Goal: Task Accomplishment & Management: Complete application form

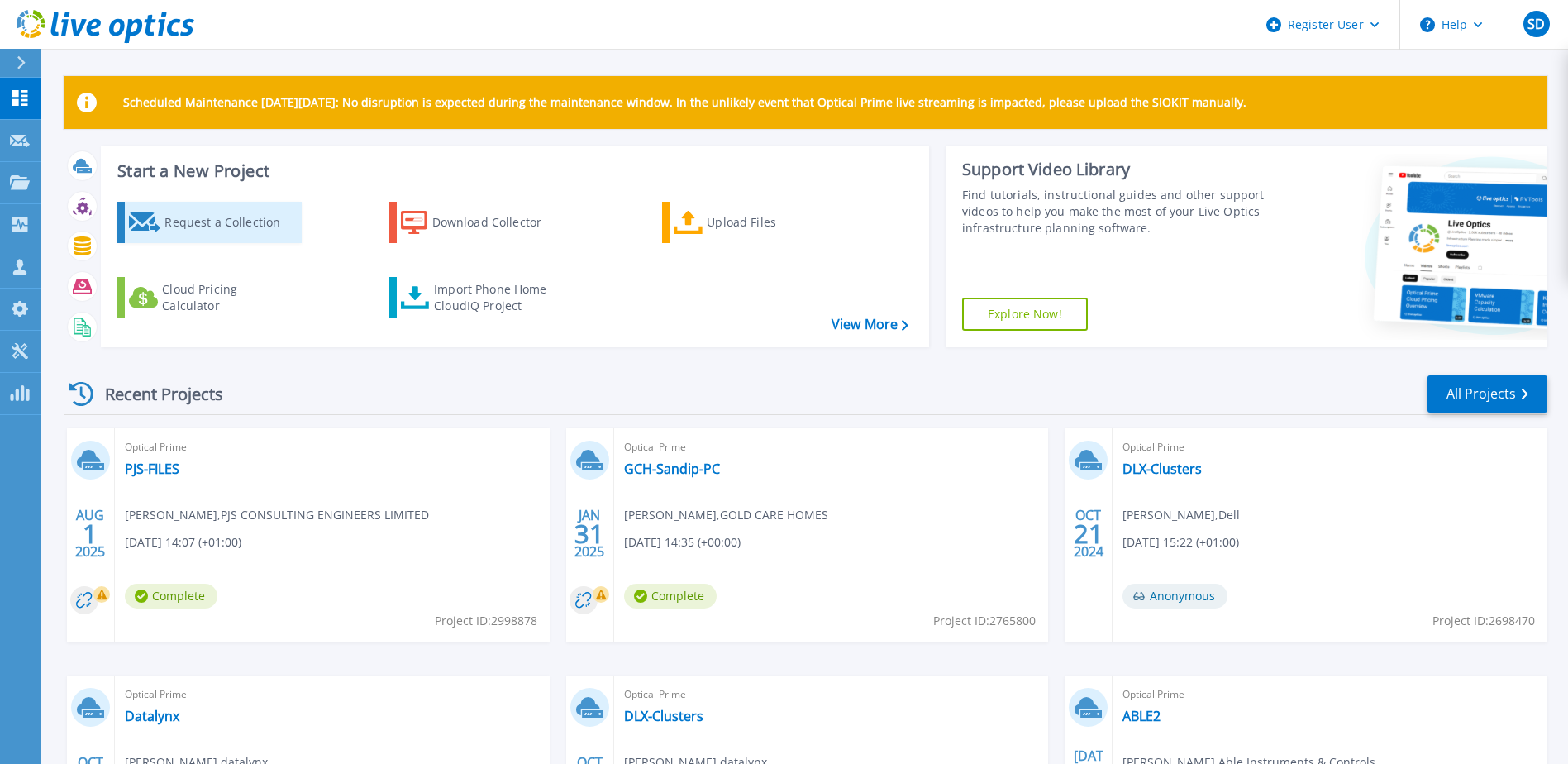
click at [226, 211] on div "Request a Collection" at bounding box center [230, 223] width 132 height 33
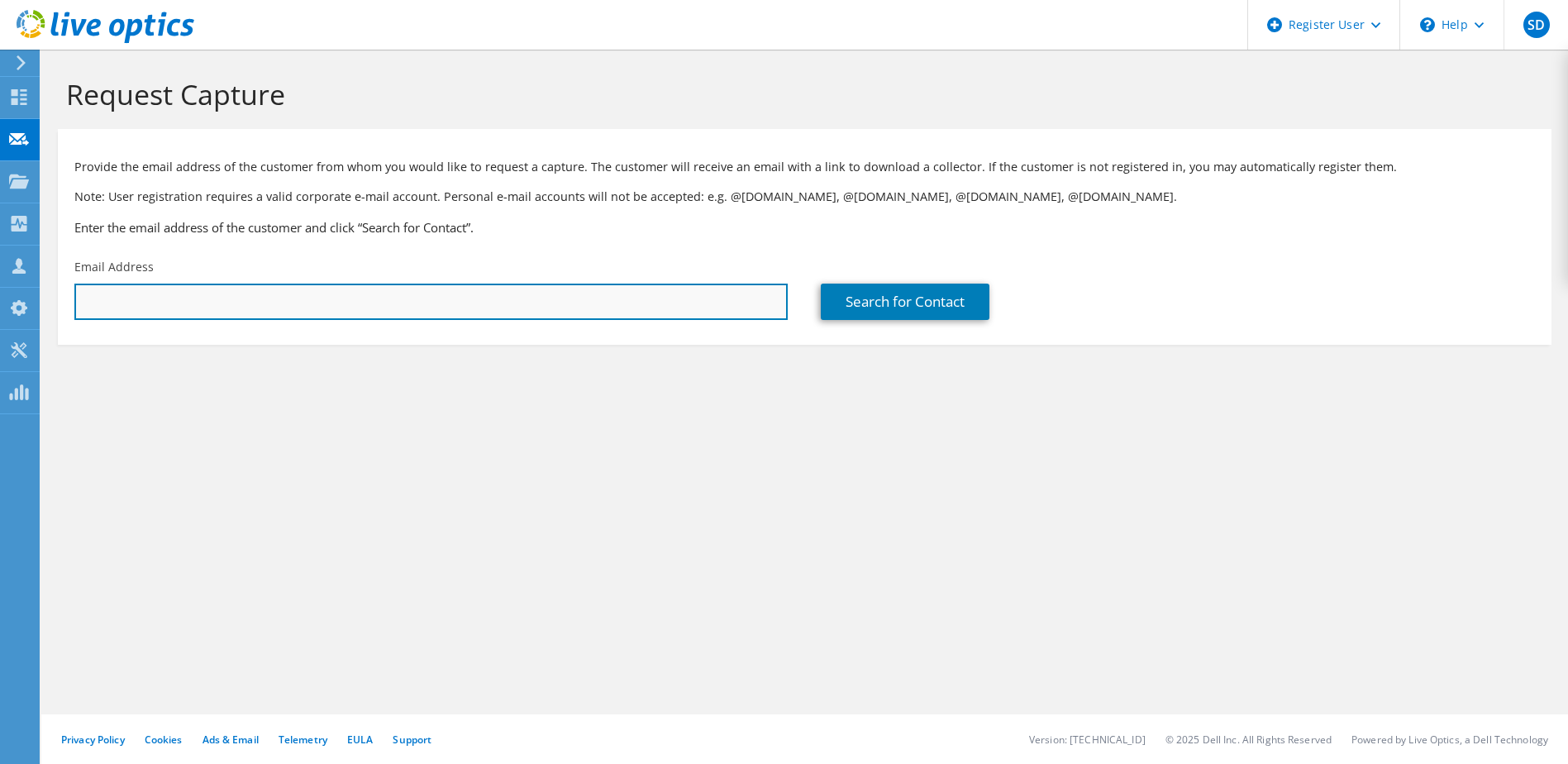
click at [229, 284] on input "text" at bounding box center [431, 302] width 713 height 37
type input "sumant.das@dell.com"
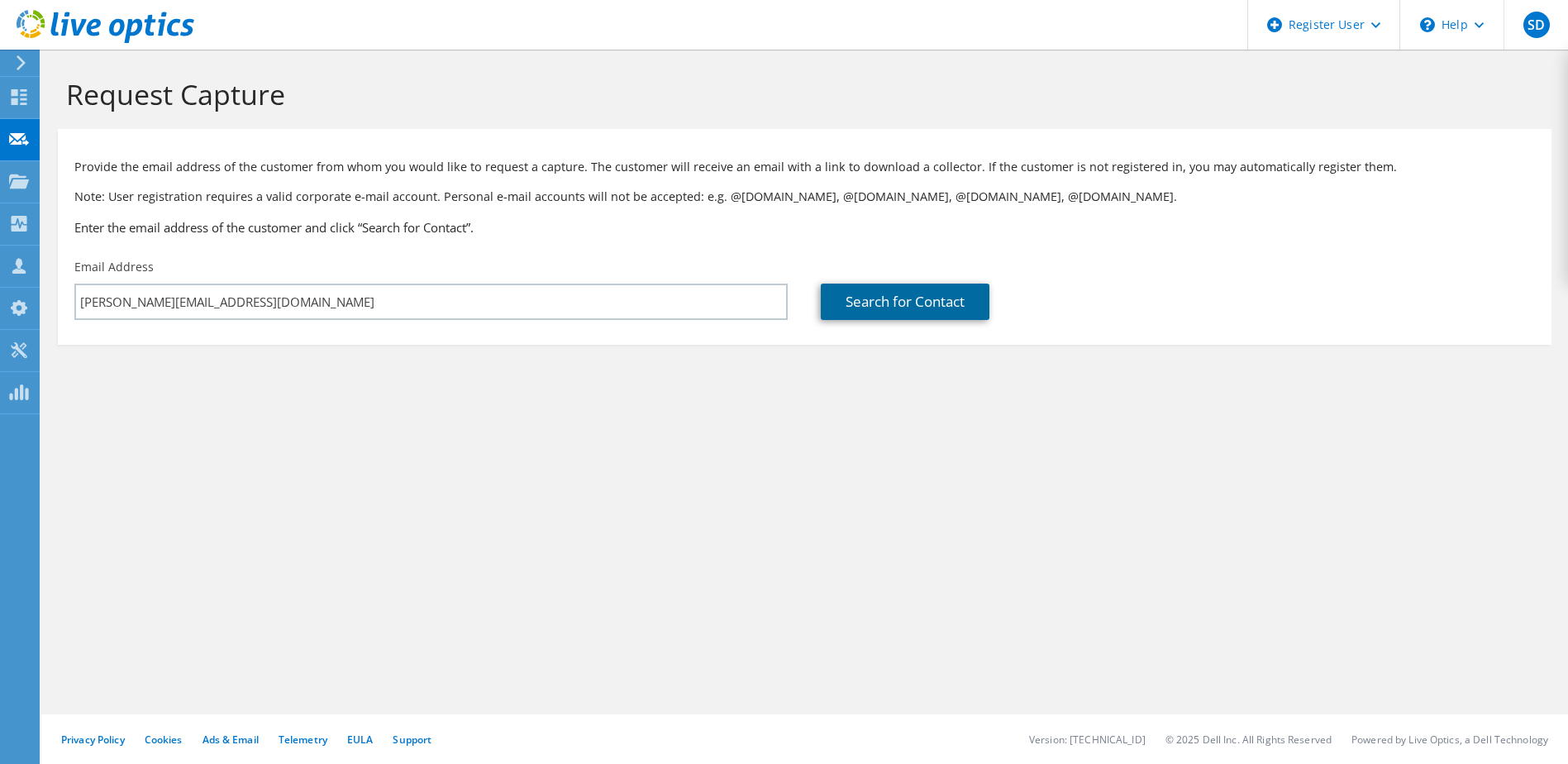
click at [916, 284] on link "Search for Contact" at bounding box center [905, 302] width 169 height 37
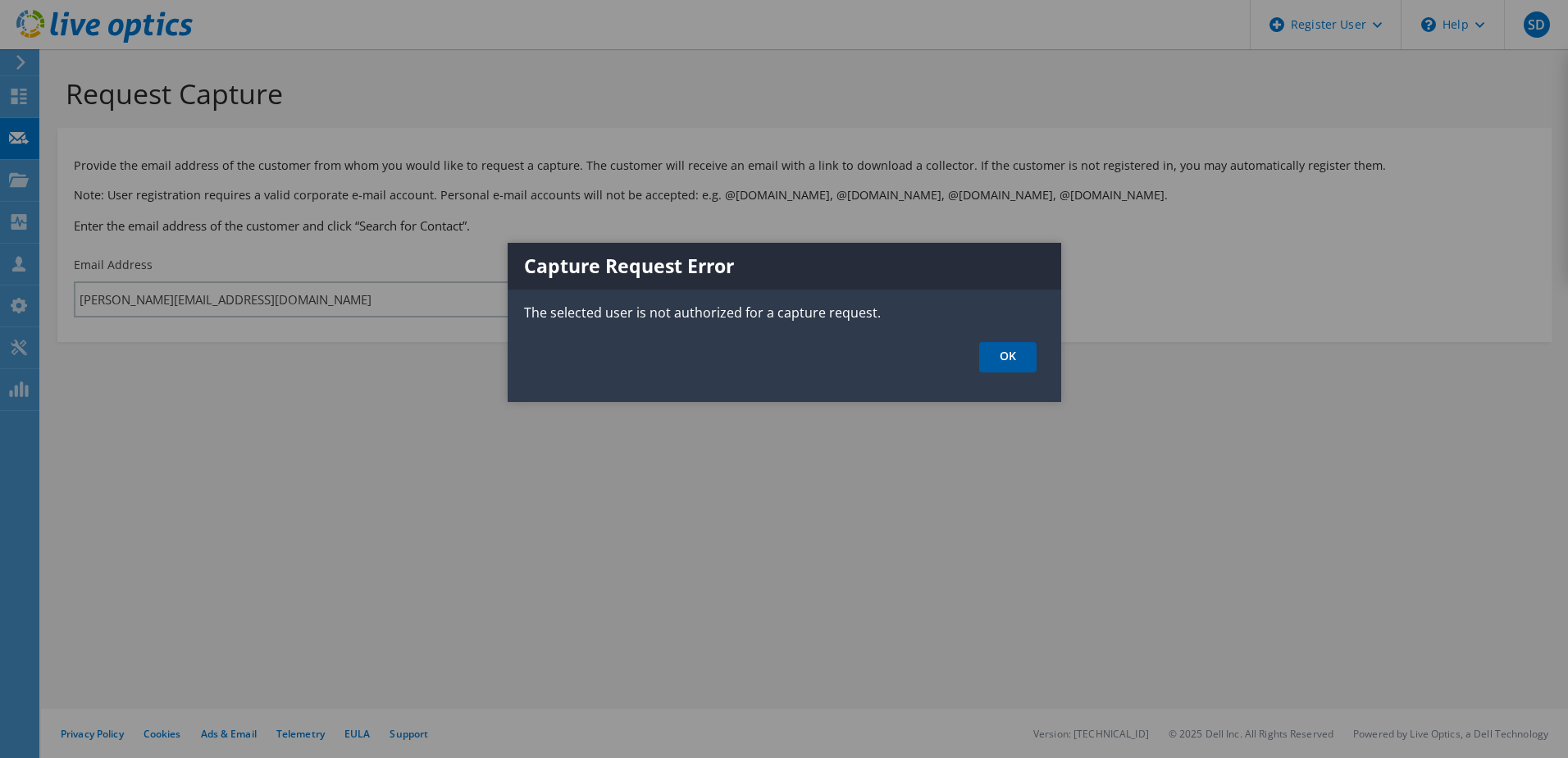
click at [1001, 345] on link "OK" at bounding box center [1007, 357] width 57 height 31
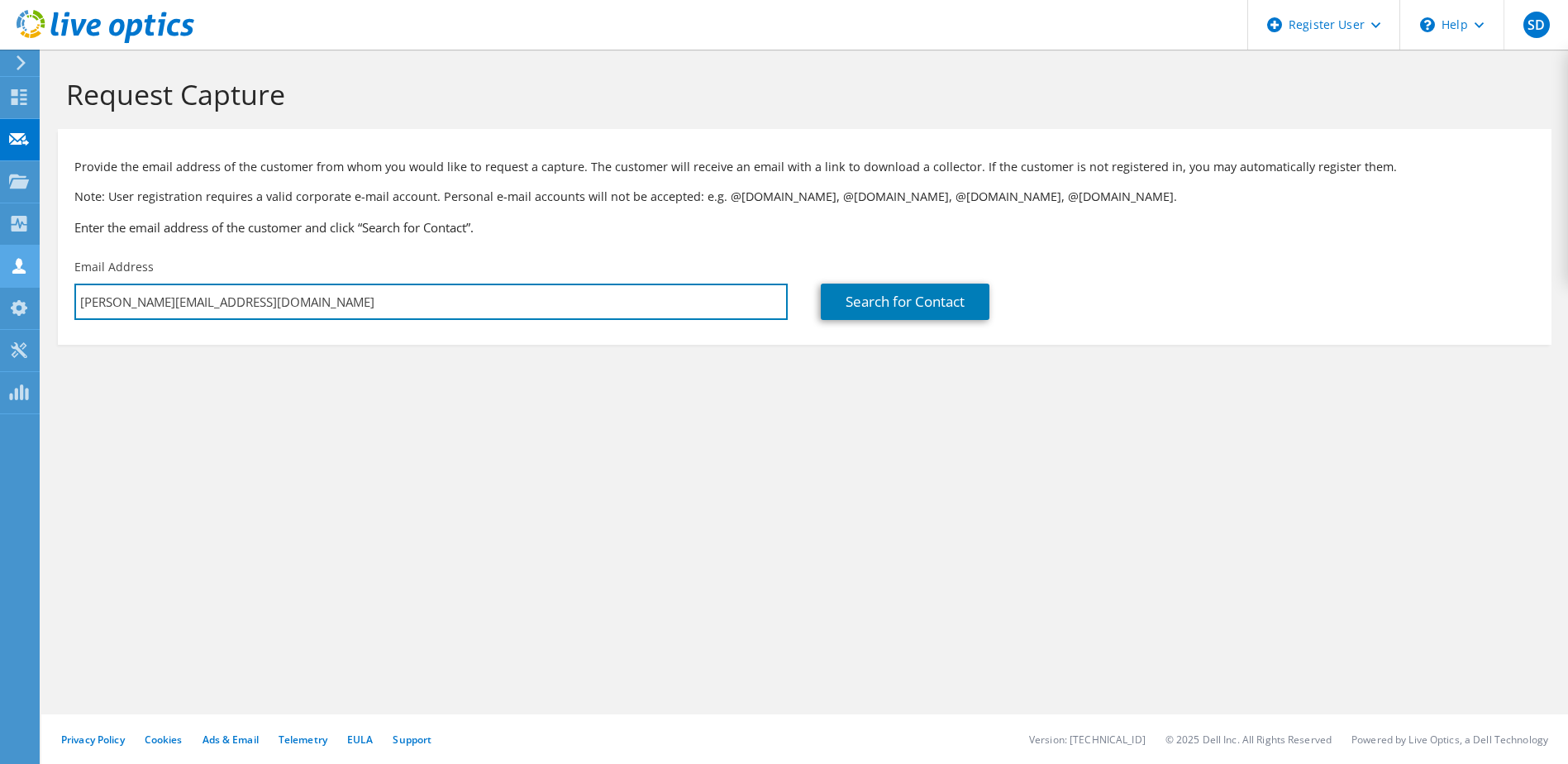
drag, startPoint x: 285, startPoint y: 282, endPoint x: 33, endPoint y: 281, distance: 252.0
click at [33, 281] on div "SD Dell User Sumant Das Sumant.Das@Dell.com Dell My Profile Log Out \n Help Exp…" at bounding box center [784, 382] width 1568 height 764
drag, startPoint x: 194, startPoint y: 270, endPoint x: 77, endPoint y: 275, distance: 117.1
click at [77, 284] on input "sumant.das@dell.com" at bounding box center [431, 302] width 713 height 37
paste input "Paul.Shearman@haywardtyler.com"
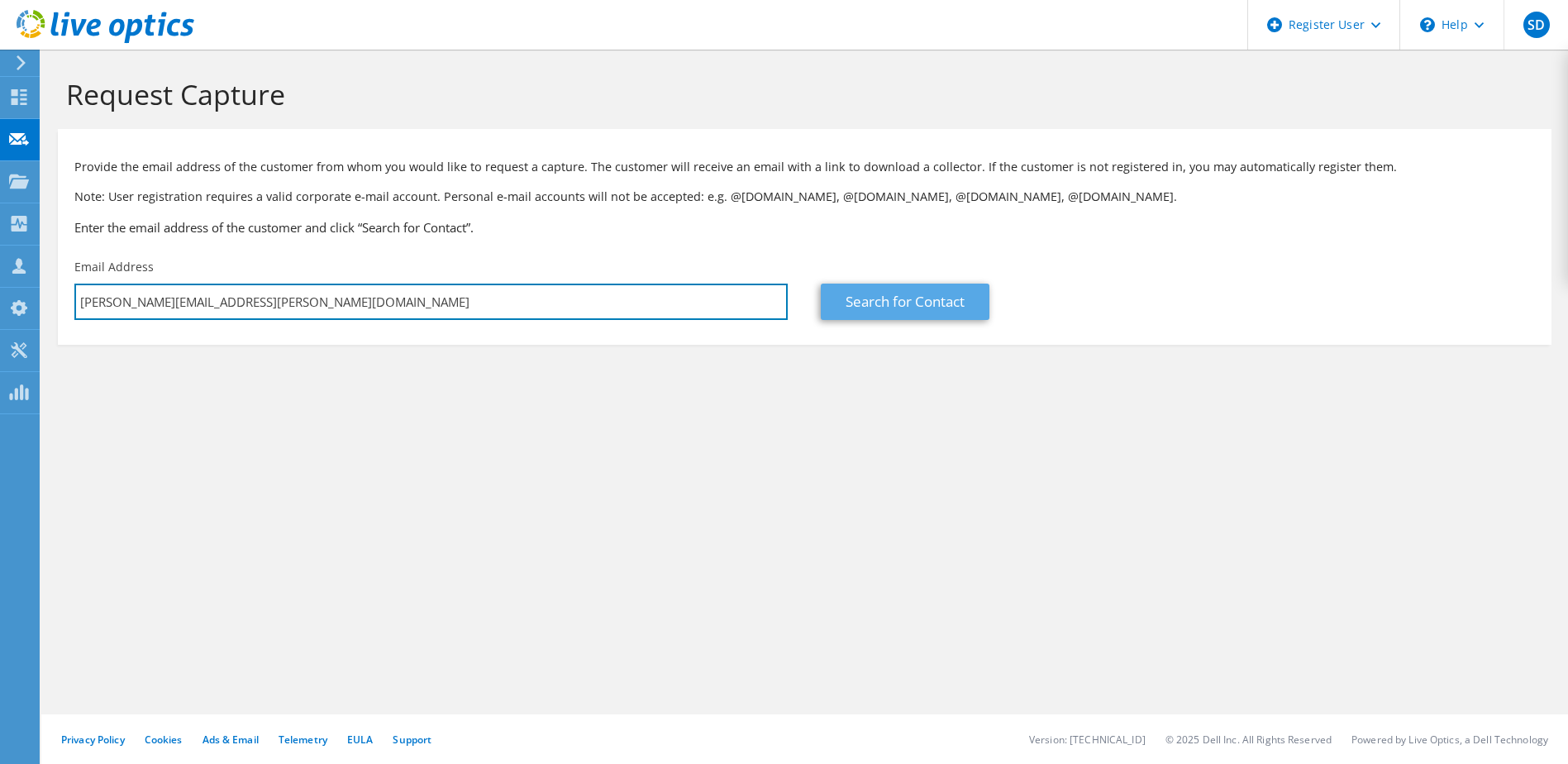
type input "Paul.Shearman@haywardtyler.com"
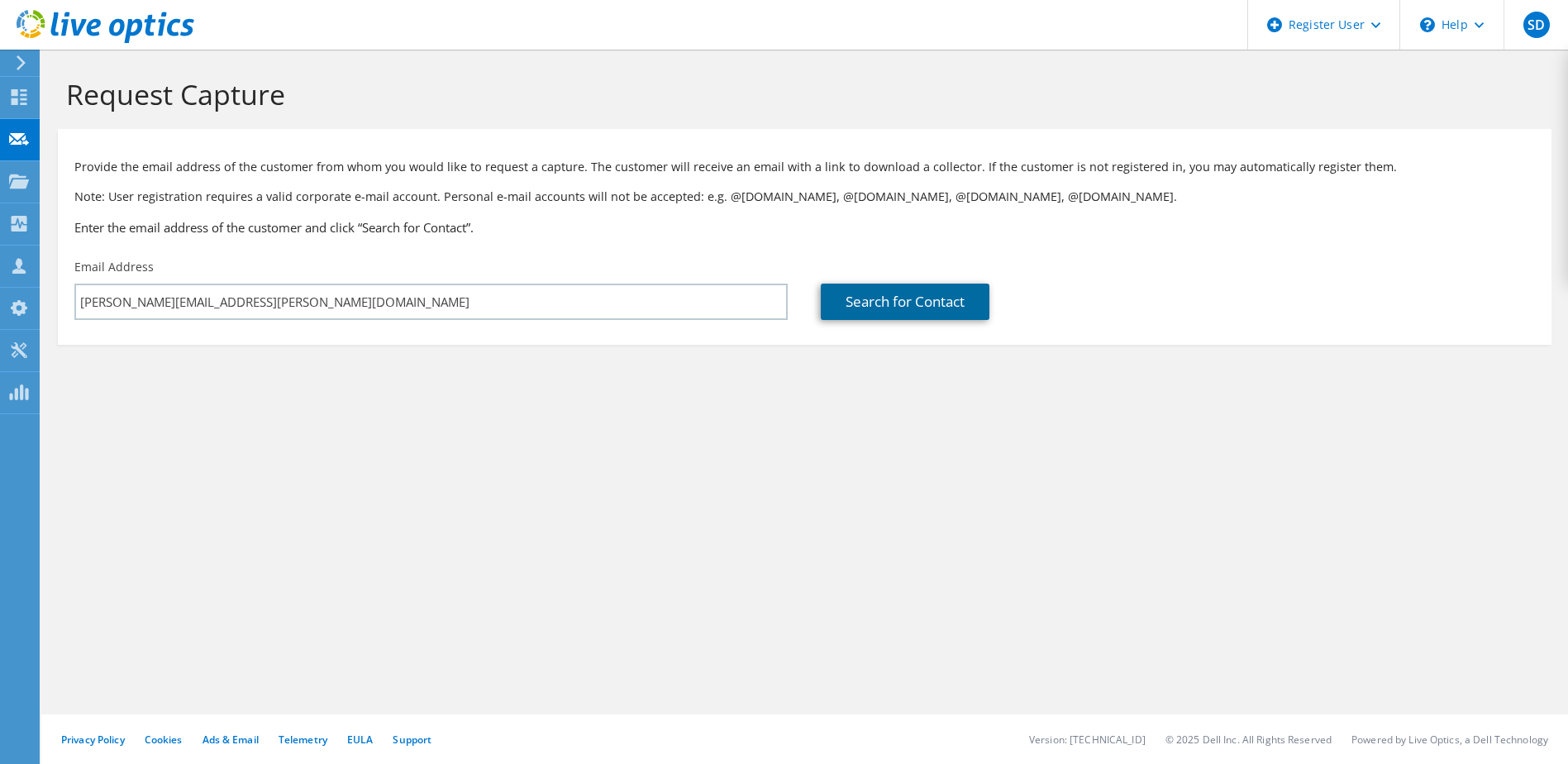
click at [919, 284] on link "Search for Contact" at bounding box center [905, 302] width 169 height 37
type input "Hayward Tyler Fluids Handling"
type input "Paul"
type input "Shearman"
type input "[GEOGRAPHIC_DATA]"
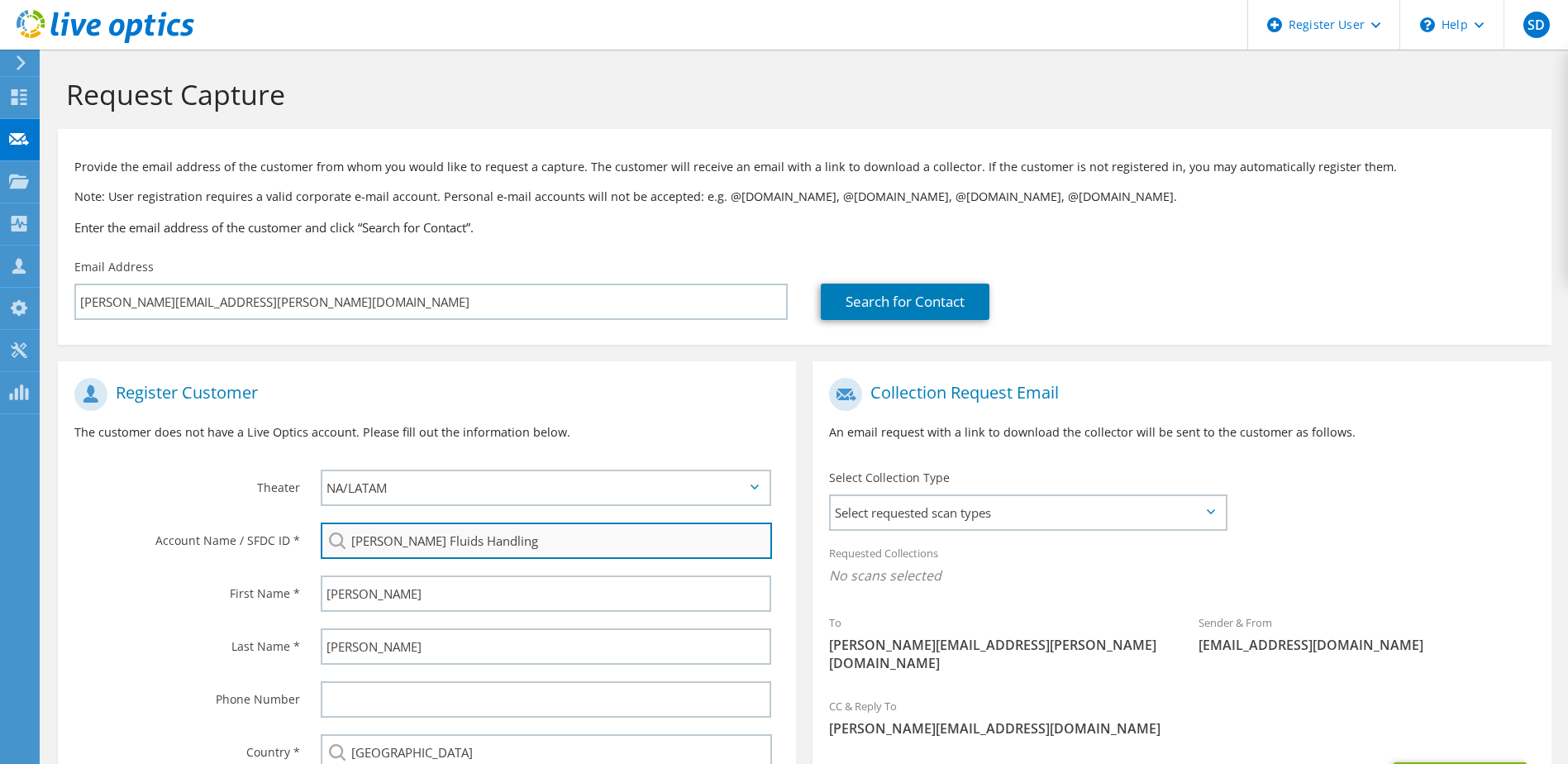
drag, startPoint x: 394, startPoint y: 493, endPoint x: 509, endPoint y: 491, distance: 115.0
click at [509, 523] on input "Hayward Tyler Fluids Handling" at bounding box center [547, 541] width 452 height 37
click at [468, 523] on input "Hayward Tyler Fluids Handling" at bounding box center [547, 541] width 452 height 37
drag, startPoint x: 416, startPoint y: 490, endPoint x: 502, endPoint y: 491, distance: 86.0
click at [502, 523] on input "Hayward Tyler Fluids Handling" at bounding box center [547, 541] width 452 height 37
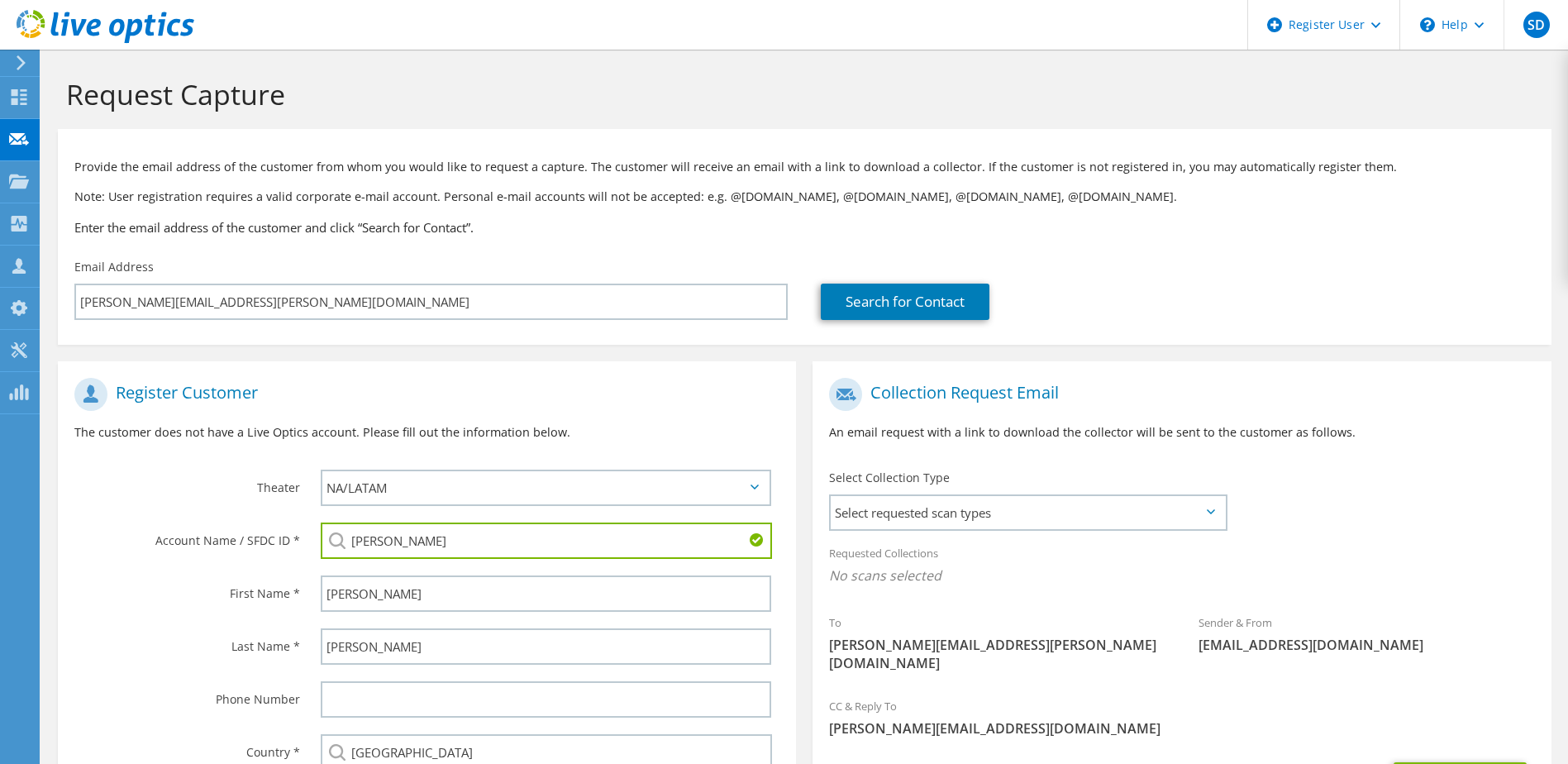
click at [464, 543] on li "HAYWARD TYLER LIMITED : 3605091622" at bounding box center [421, 553] width 200 height 20
type input "HAYWARD TYLER LIMITED : 3605091622"
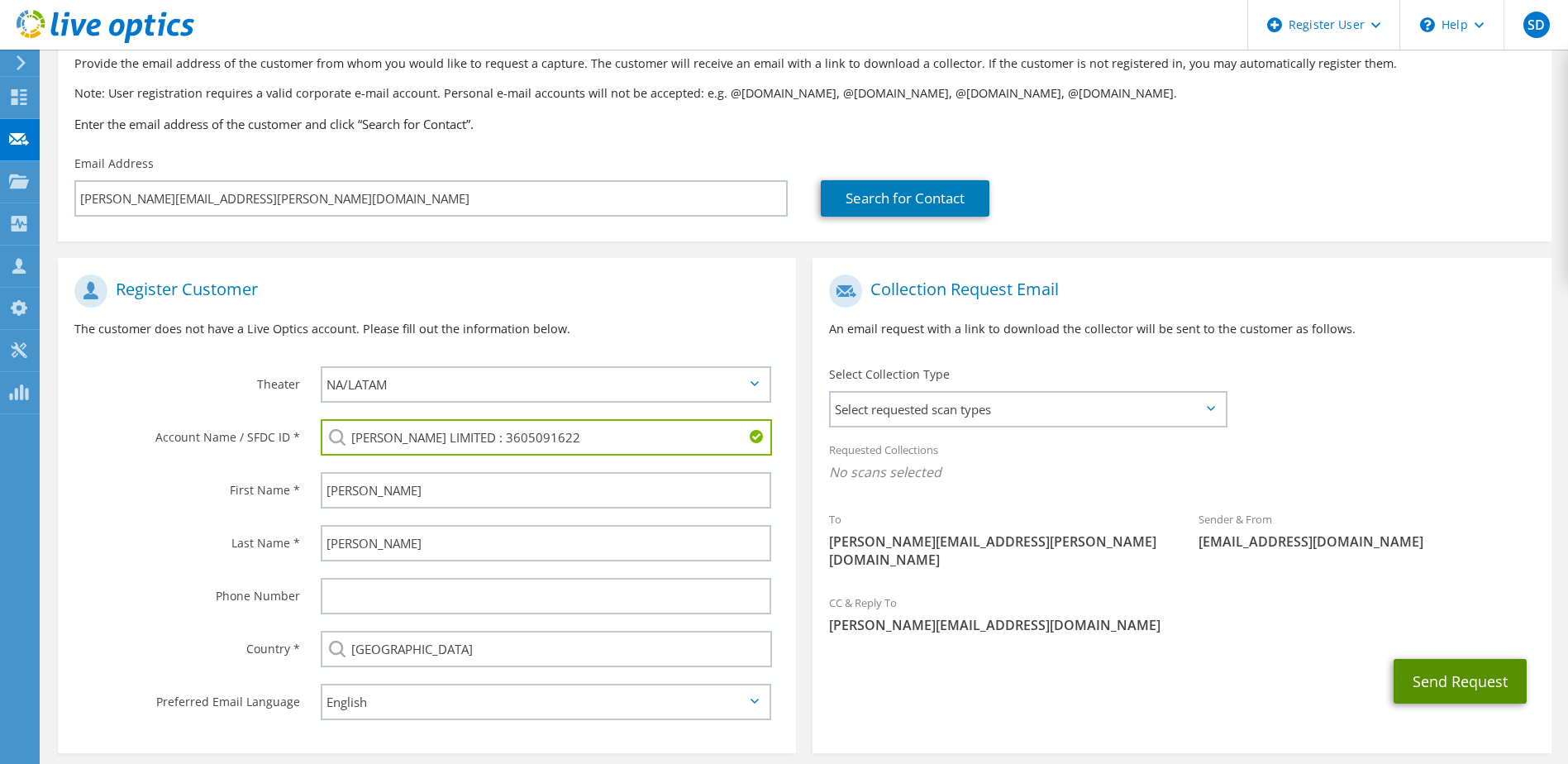
click at [1465, 659] on button "Send Request" at bounding box center [1460, 681] width 133 height 44
